Goal: Task Accomplishment & Management: Complete application form

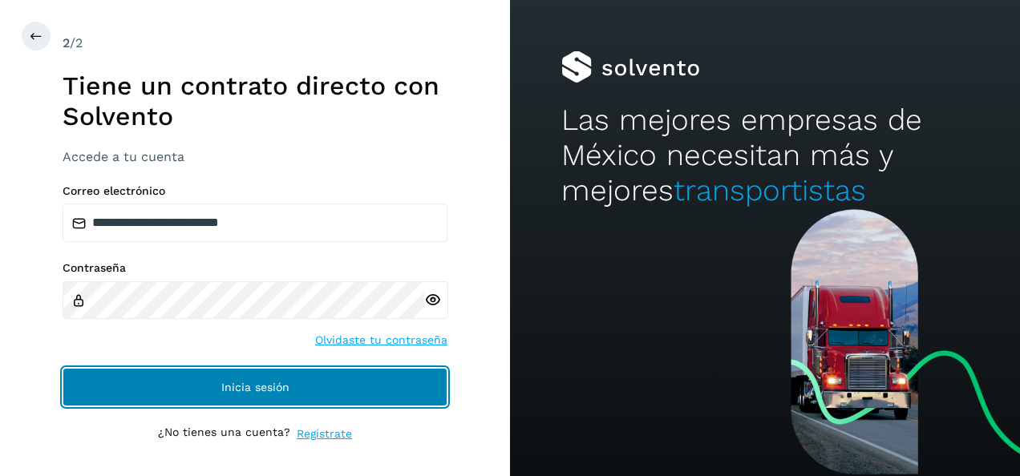
click at [326, 389] on button "Inicia sesión" at bounding box center [255, 387] width 385 height 38
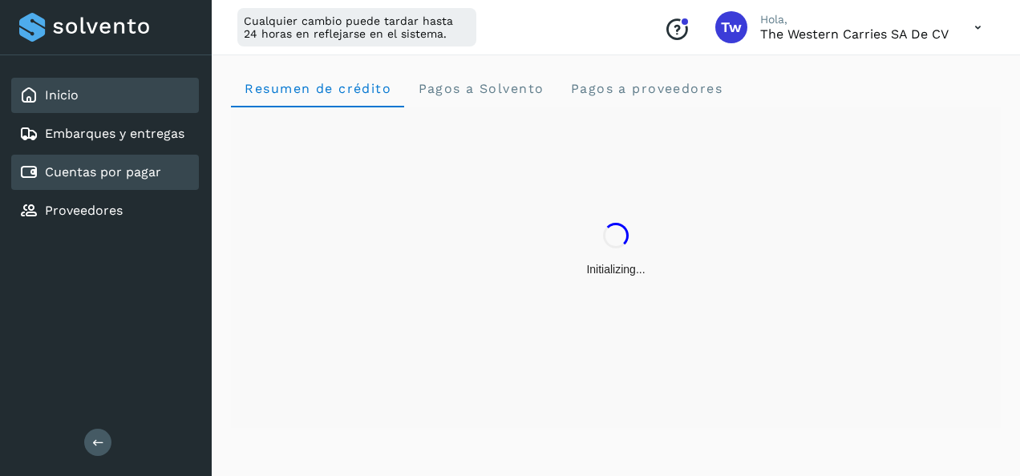
click at [158, 176] on link "Cuentas por pagar" at bounding box center [103, 171] width 116 height 15
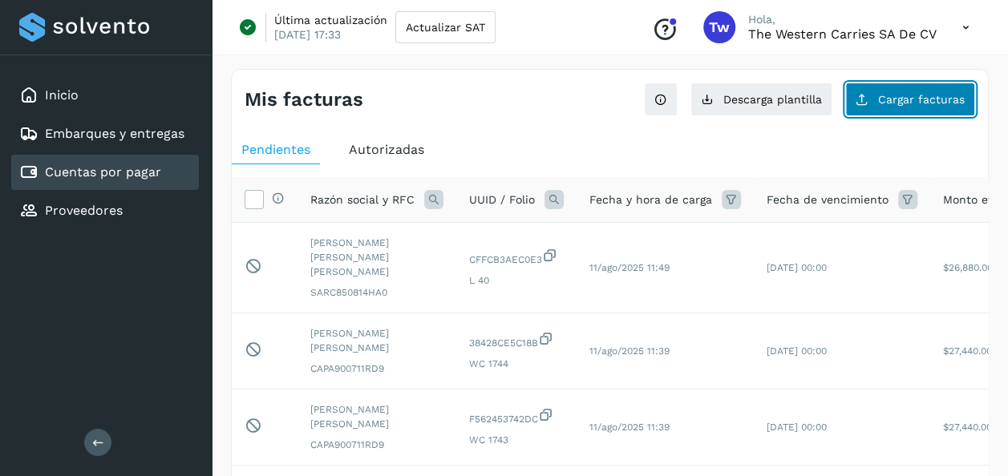
click at [919, 111] on button "Cargar facturas" at bounding box center [910, 100] width 130 height 34
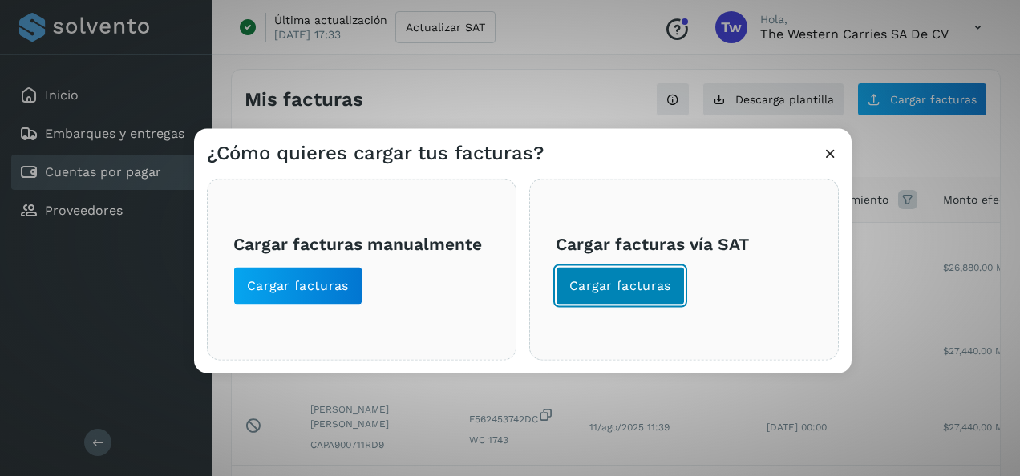
click at [612, 289] on span "Cargar facturas" at bounding box center [620, 287] width 102 height 18
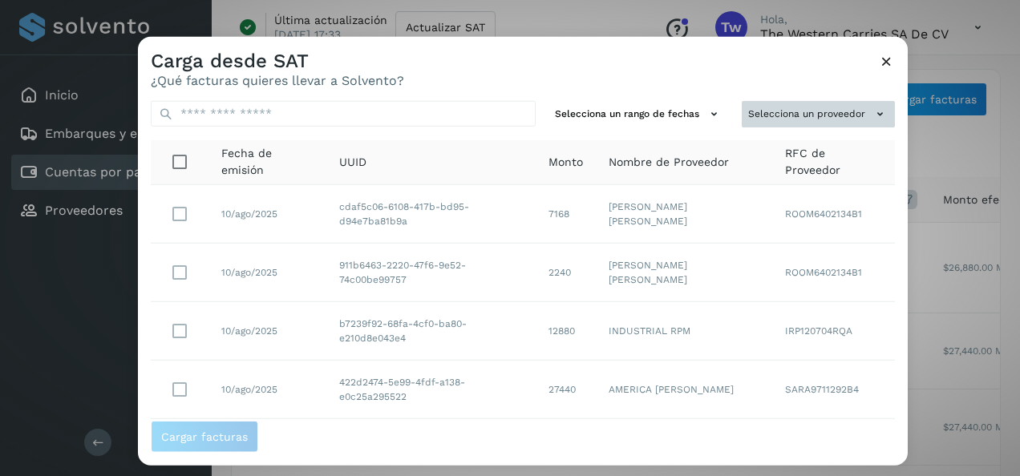
click at [781, 115] on button "Selecciona un proveedor" at bounding box center [818, 114] width 153 height 26
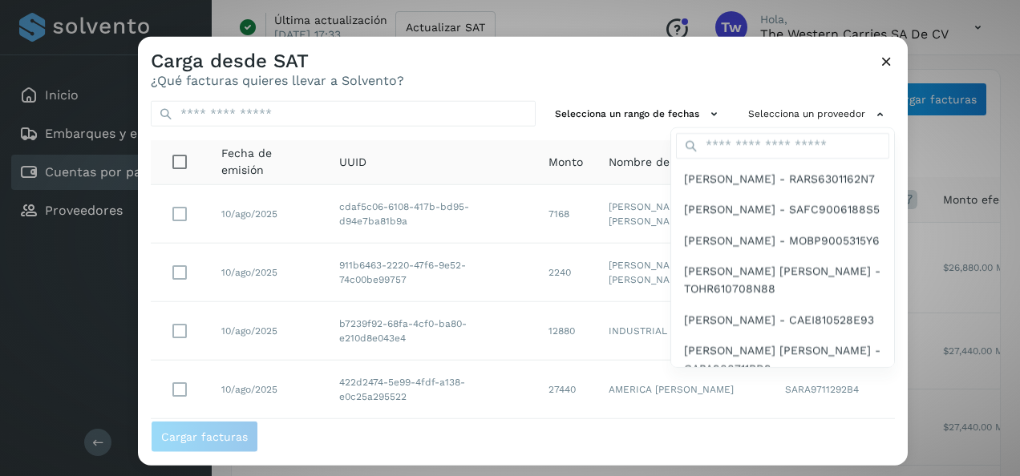
click at [671, 115] on div at bounding box center [648, 275] width 1020 height 476
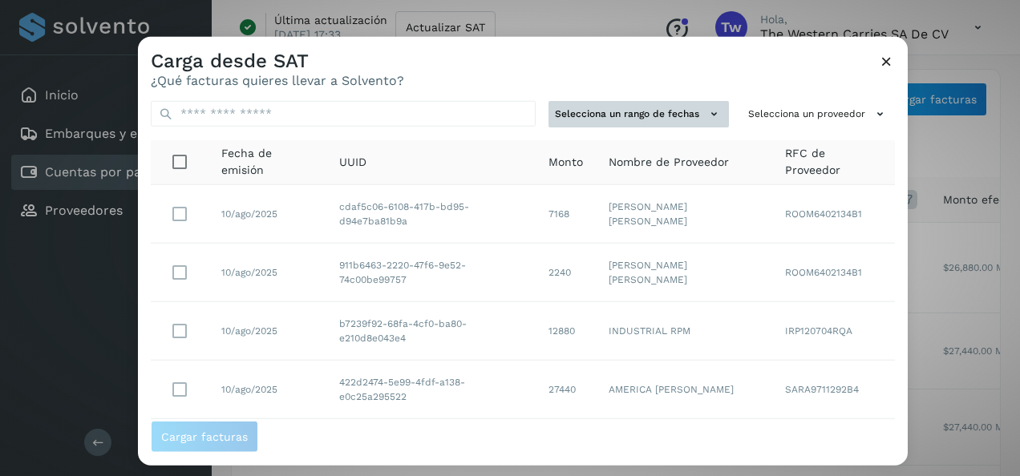
click at [665, 115] on button "Selecciona un rango de fechas" at bounding box center [639, 114] width 180 height 26
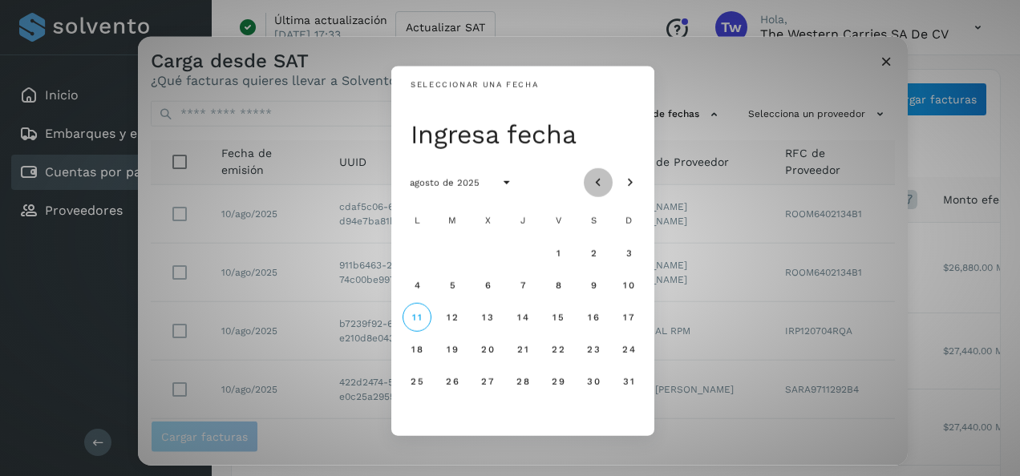
click at [594, 180] on icon "Mes anterior" at bounding box center [598, 183] width 16 height 16
click at [625, 279] on span "13" at bounding box center [628, 284] width 12 height 11
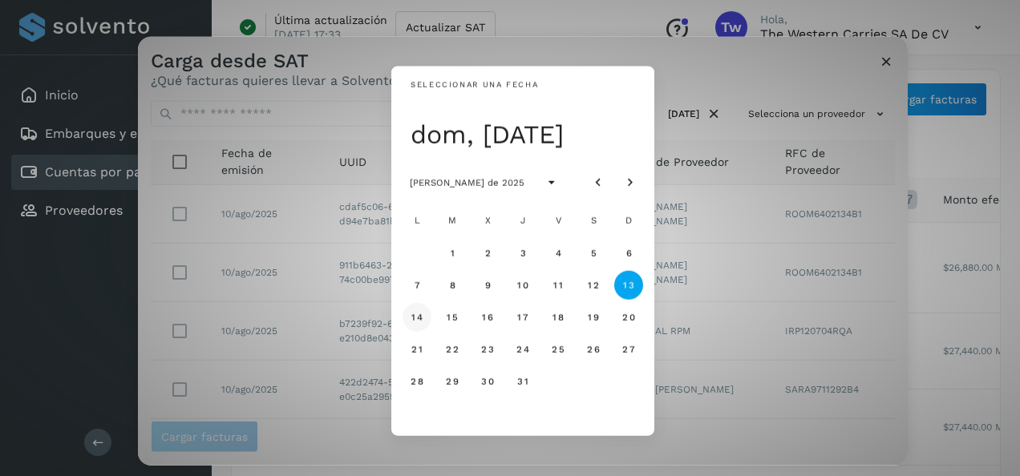
click at [414, 320] on span "14" at bounding box center [417, 316] width 12 height 11
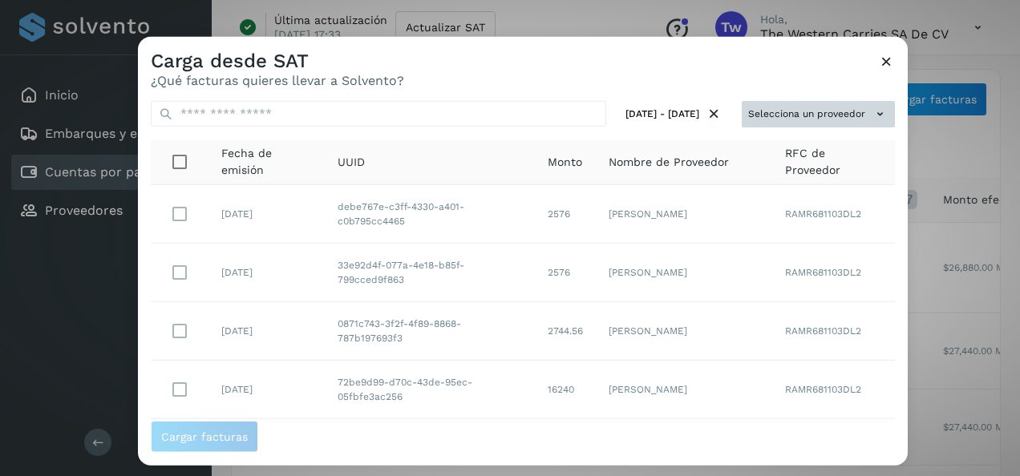
click at [783, 114] on button "Selecciona un proveedor" at bounding box center [818, 114] width 153 height 26
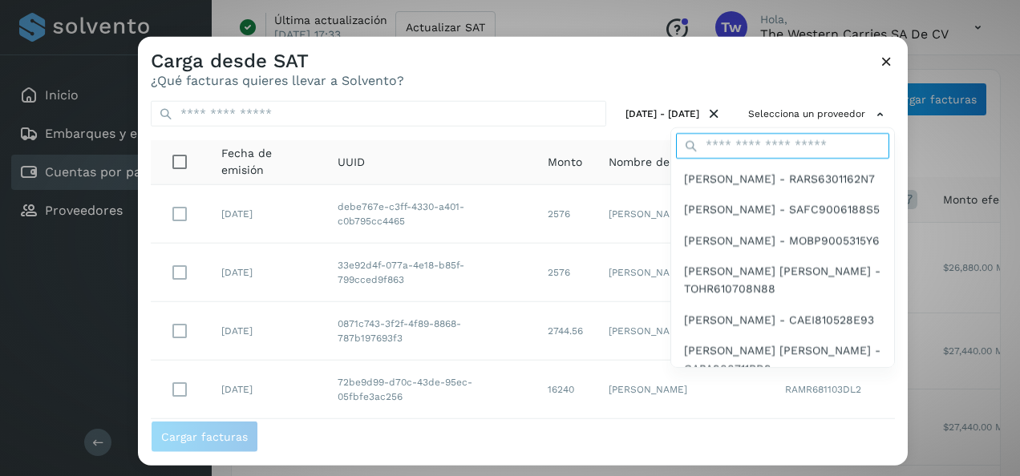
click at [734, 148] on input "text" at bounding box center [782, 146] width 213 height 26
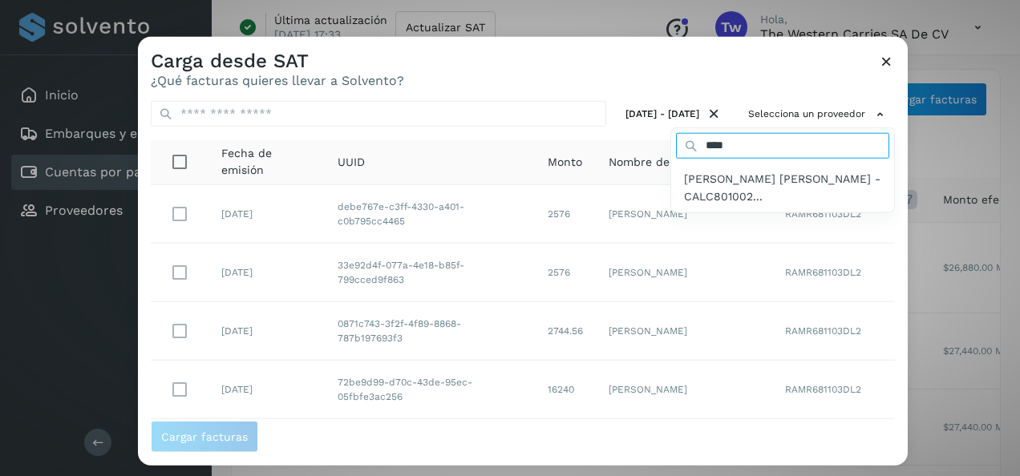
type input "****"
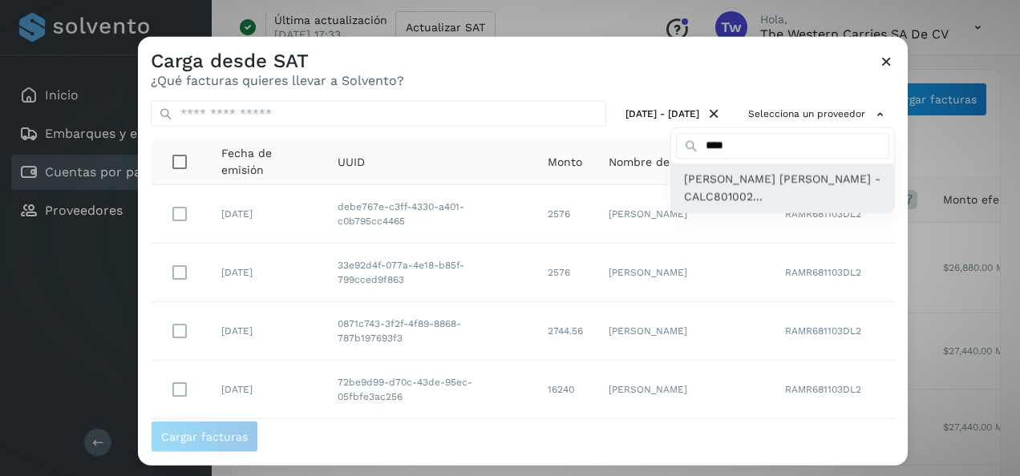
click at [748, 183] on span "CYNTHIA PAOLA CARREON LOPEZ - CALC801002..." at bounding box center [782, 188] width 197 height 36
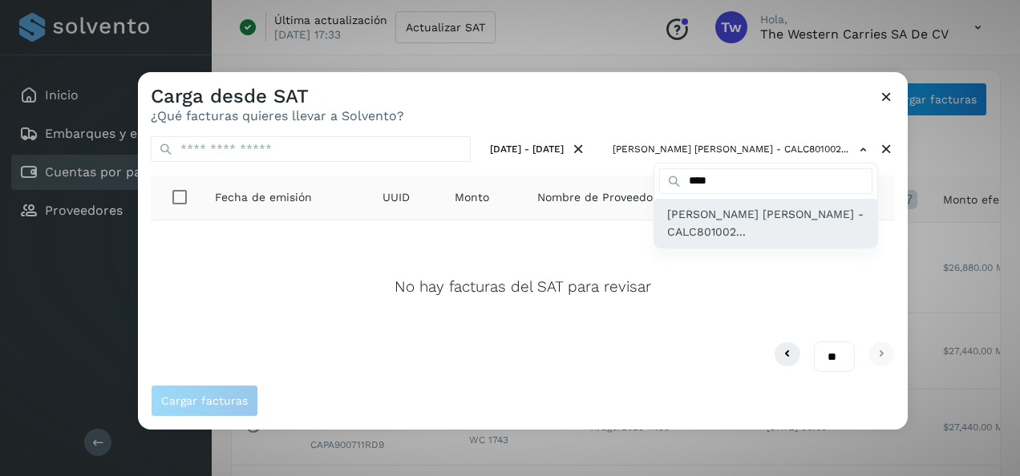
click at [703, 232] on span "CYNTHIA PAOLA CARREON LOPEZ - CALC801002..." at bounding box center [765, 223] width 197 height 36
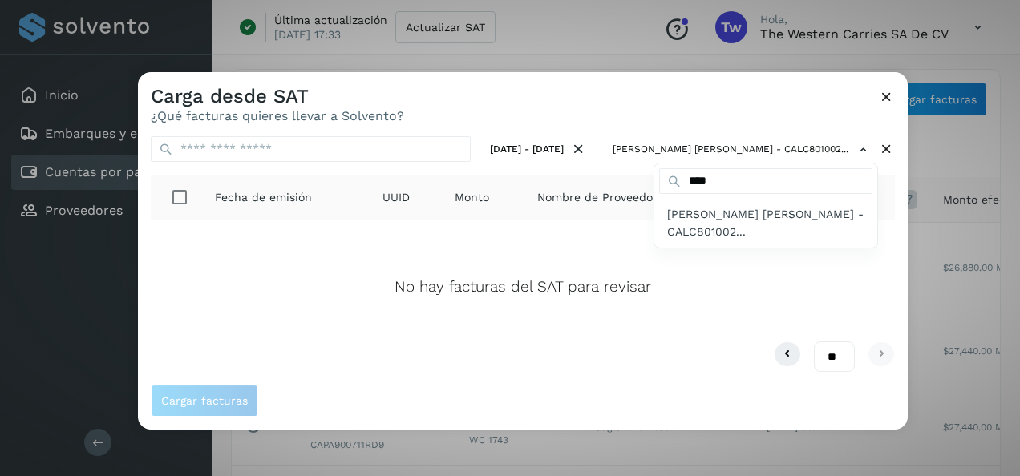
click at [576, 260] on div at bounding box center [648, 310] width 1020 height 476
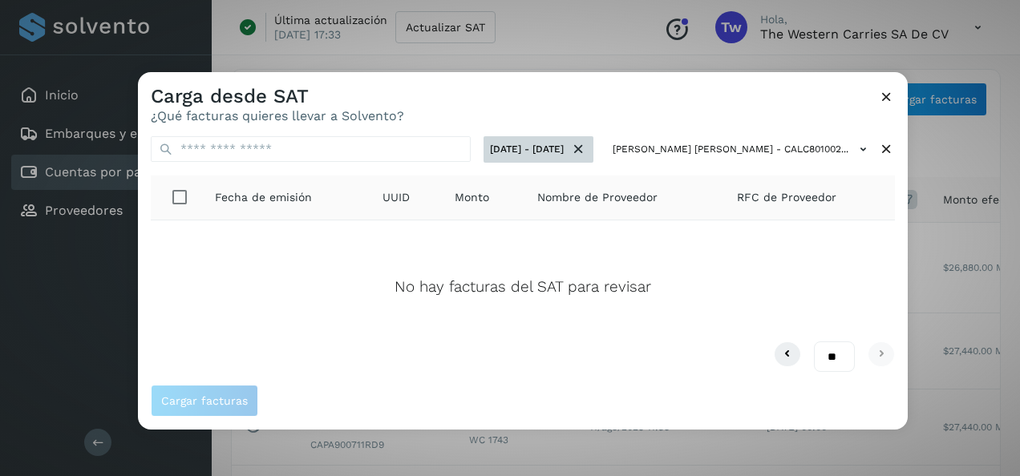
click at [577, 146] on icon at bounding box center [578, 149] width 17 height 17
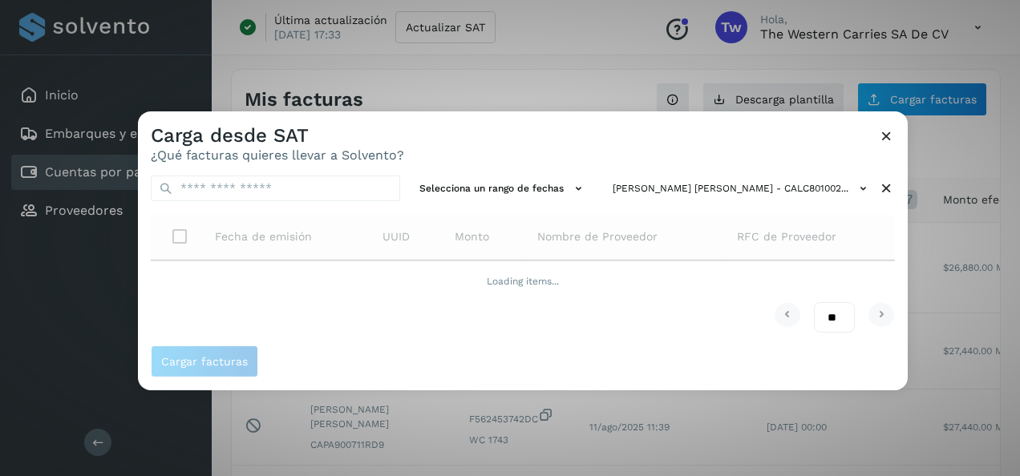
click at [887, 187] on icon at bounding box center [886, 188] width 17 height 17
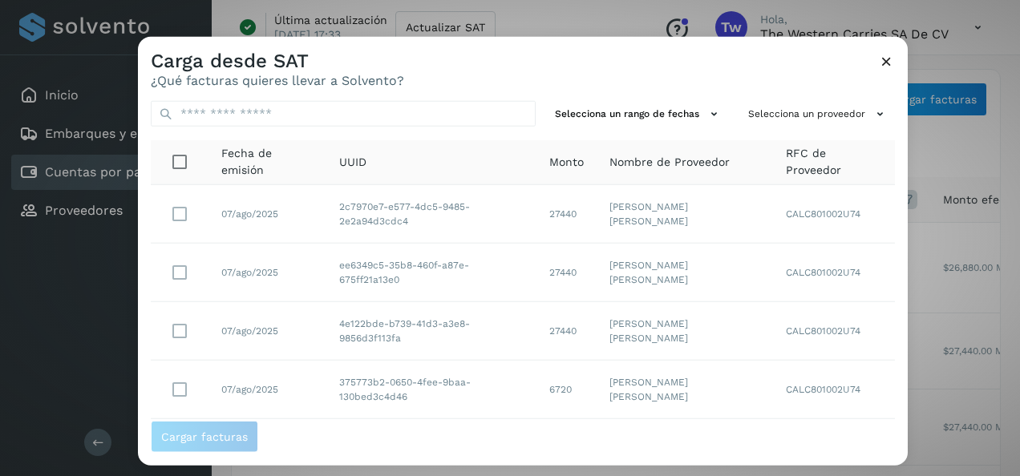
click at [716, 198] on td "CYNTHIA PAOLA CARREON LOPEZ" at bounding box center [685, 214] width 176 height 59
click at [663, 104] on button "Selecciona un rango de fechas" at bounding box center [639, 114] width 180 height 26
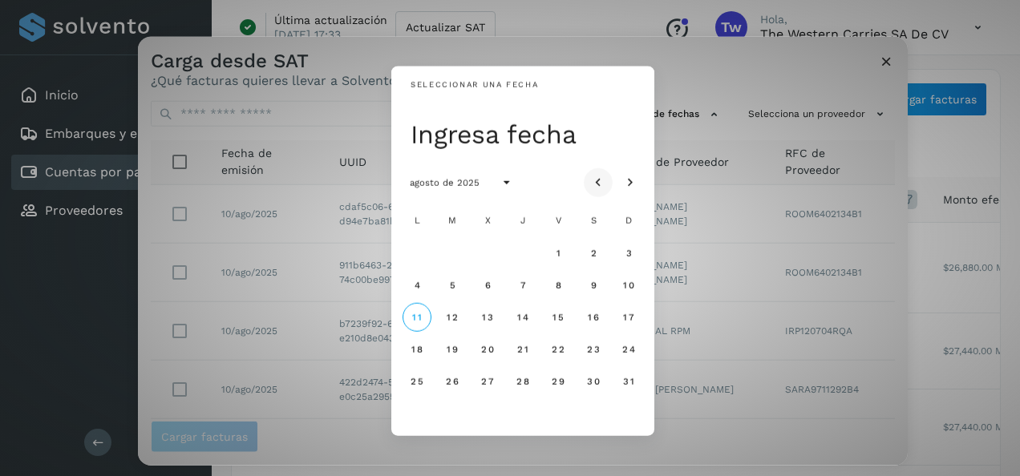
click at [595, 184] on icon "Mes anterior" at bounding box center [598, 183] width 16 height 16
click at [422, 318] on span "14" at bounding box center [417, 316] width 12 height 11
click at [453, 317] on span "15" at bounding box center [452, 316] width 12 height 11
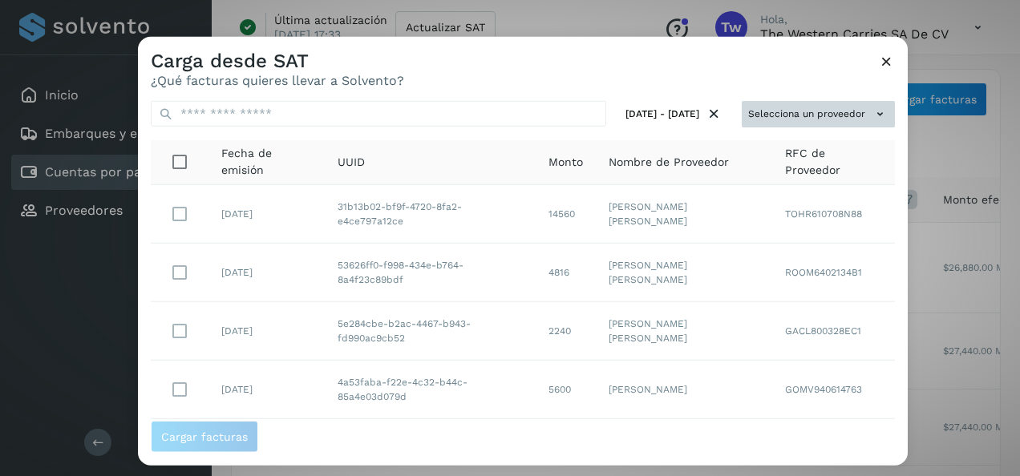
click at [775, 116] on button "Selecciona un proveedor" at bounding box center [818, 114] width 153 height 26
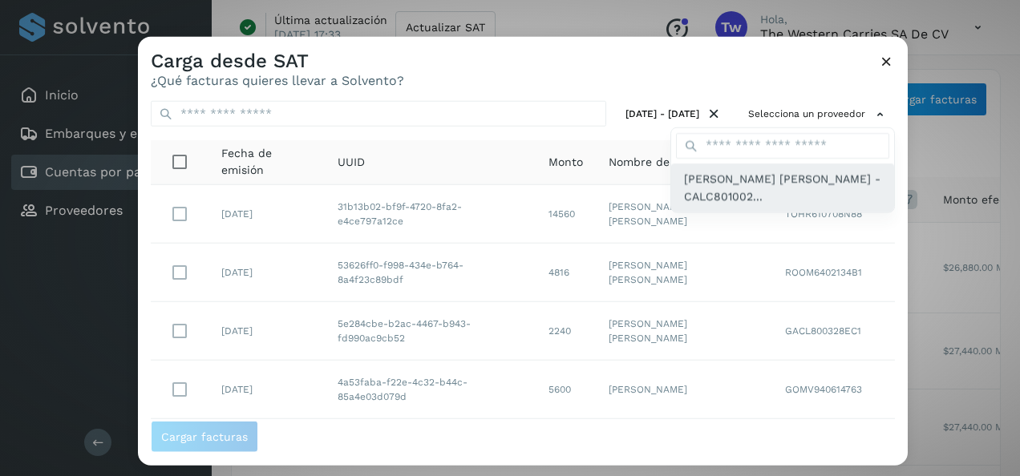
click at [776, 175] on span "CYNTHIA PAOLA CARREON LOPEZ - CALC801002..." at bounding box center [782, 188] width 197 height 36
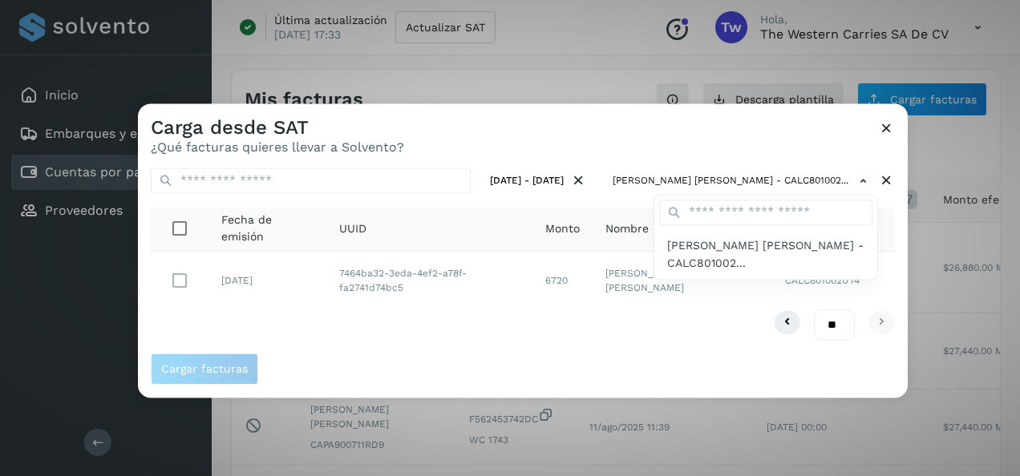
click at [176, 282] on div at bounding box center [648, 341] width 1020 height 476
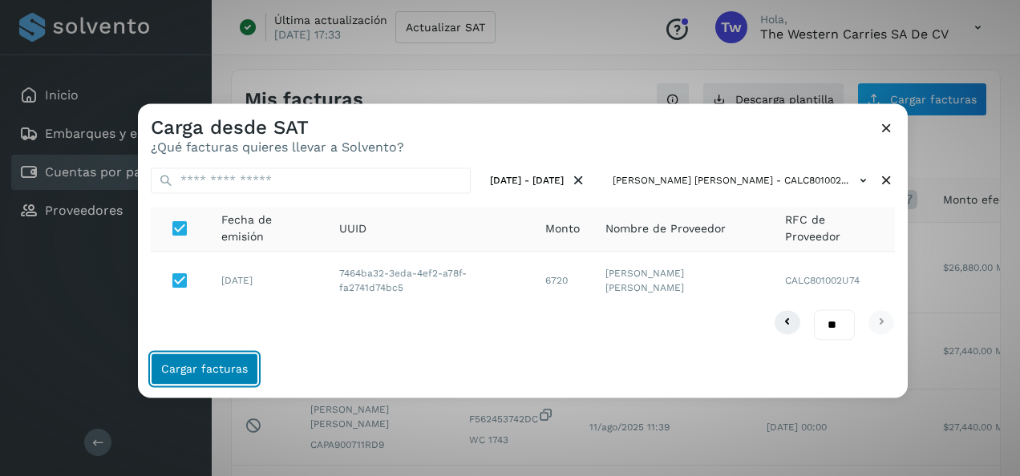
click at [197, 374] on span "Cargar facturas" at bounding box center [204, 369] width 87 height 11
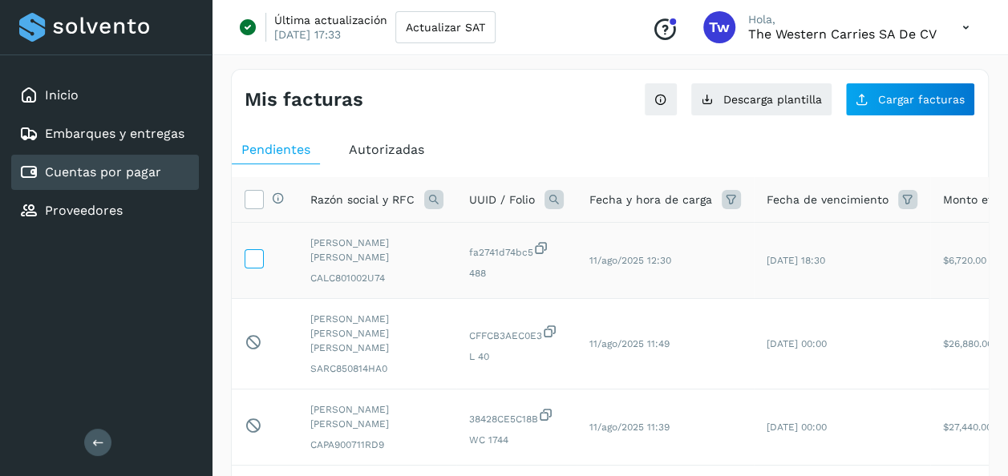
click at [255, 259] on icon at bounding box center [253, 257] width 17 height 17
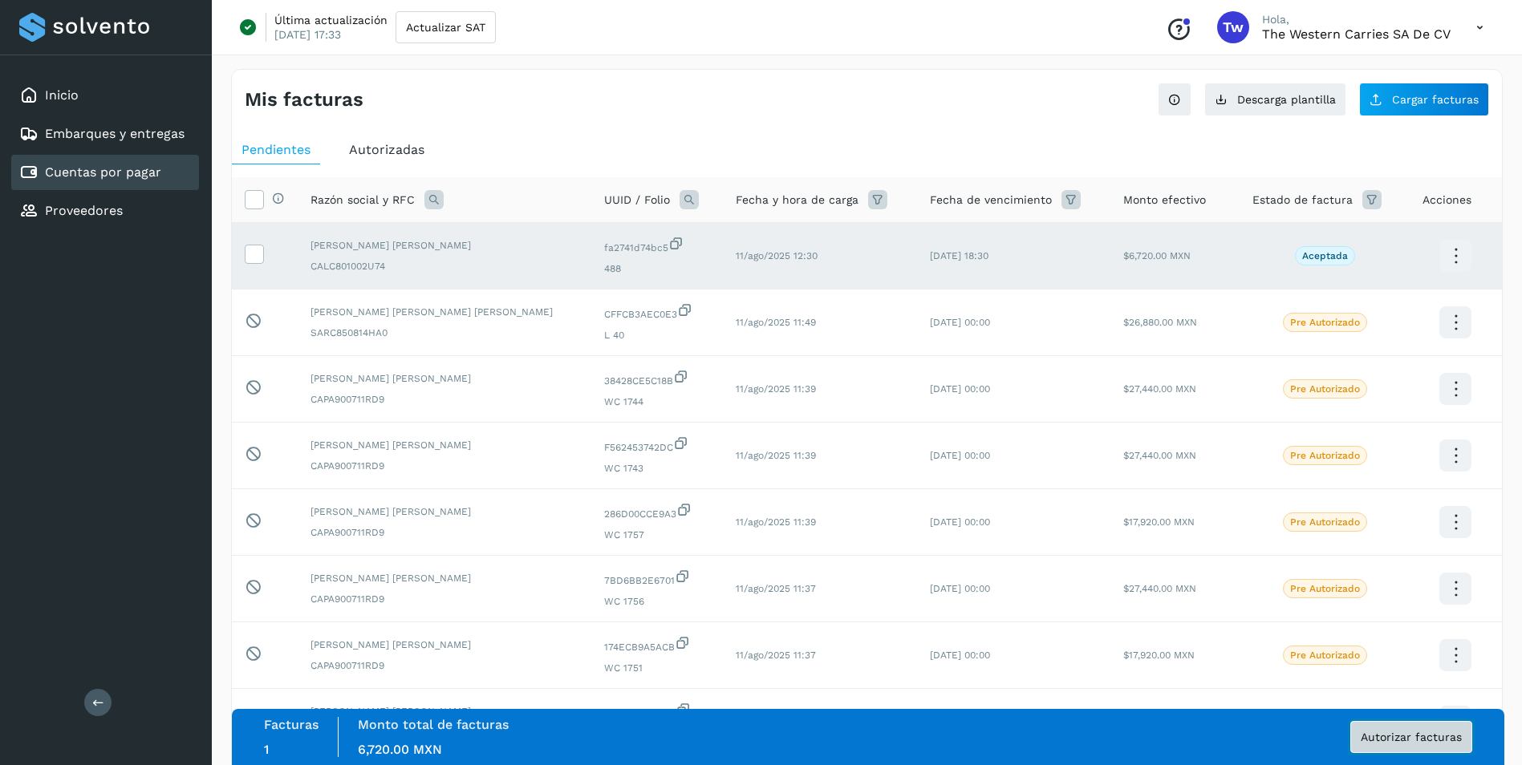
click at [1019, 476] on button "Autorizar facturas" at bounding box center [1411, 737] width 122 height 32
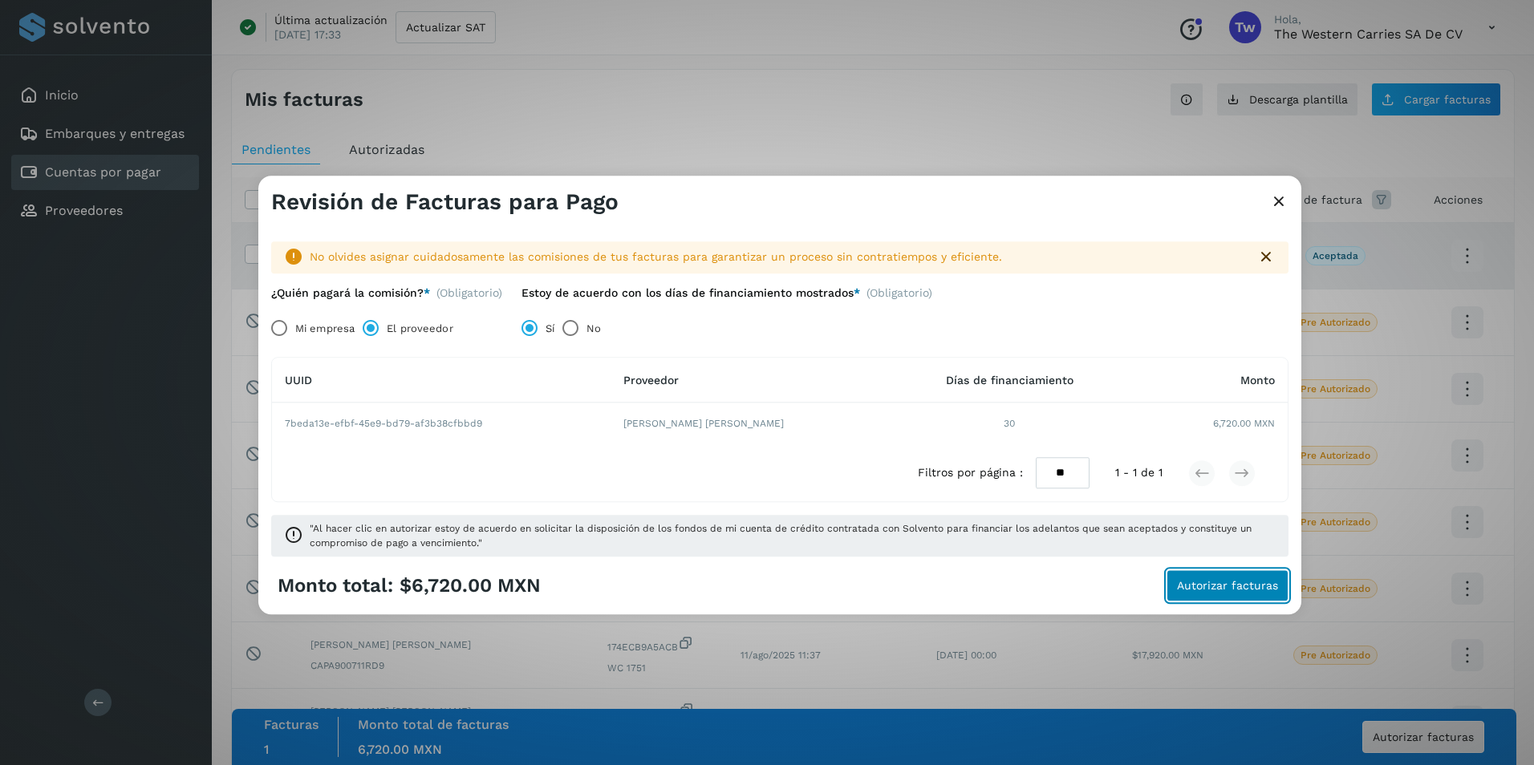
click at [1019, 476] on span "Autorizar facturas" at bounding box center [1227, 586] width 101 height 11
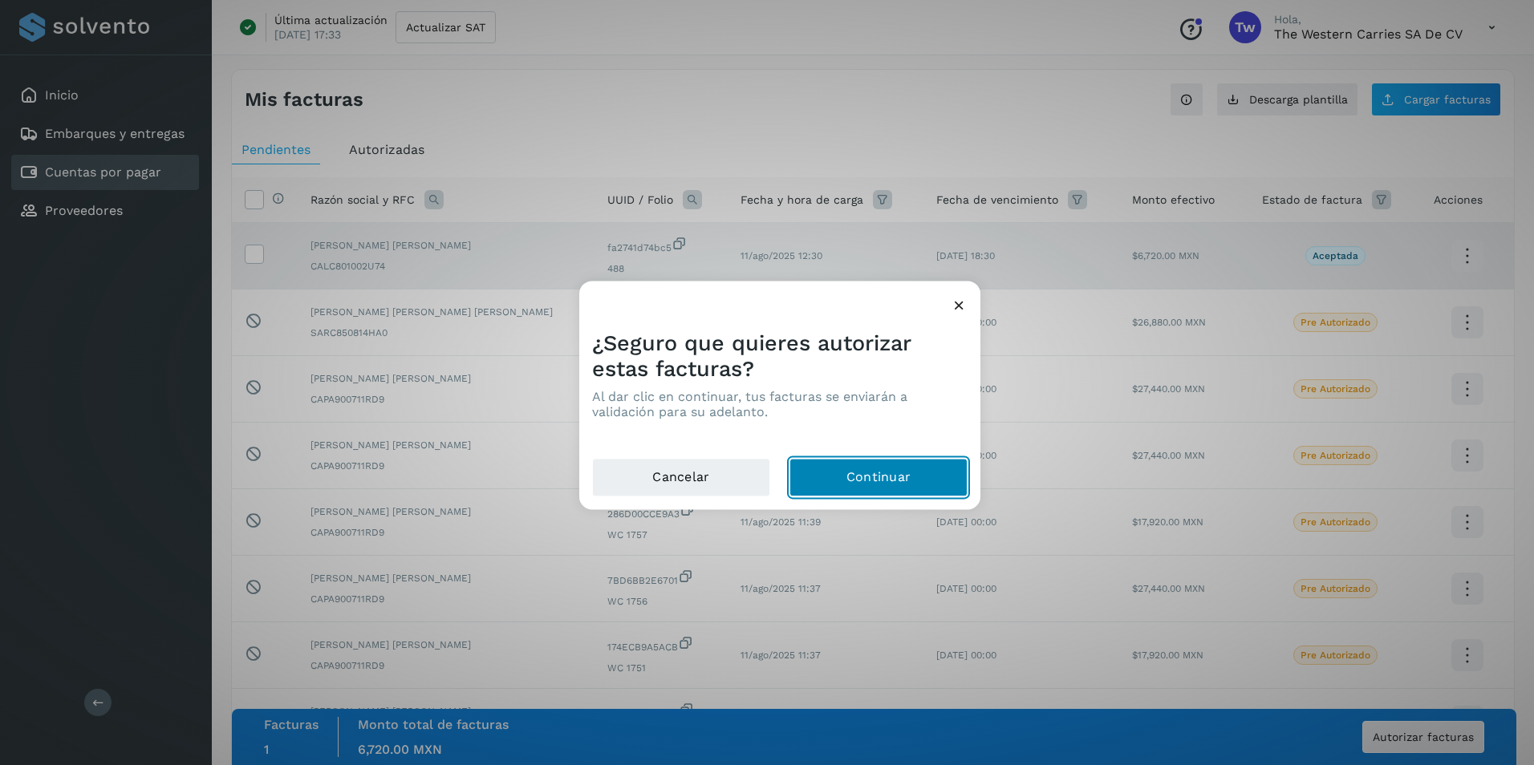
click at [849, 476] on button "Continuar" at bounding box center [878, 478] width 178 height 38
